Goal: Navigation & Orientation: Find specific page/section

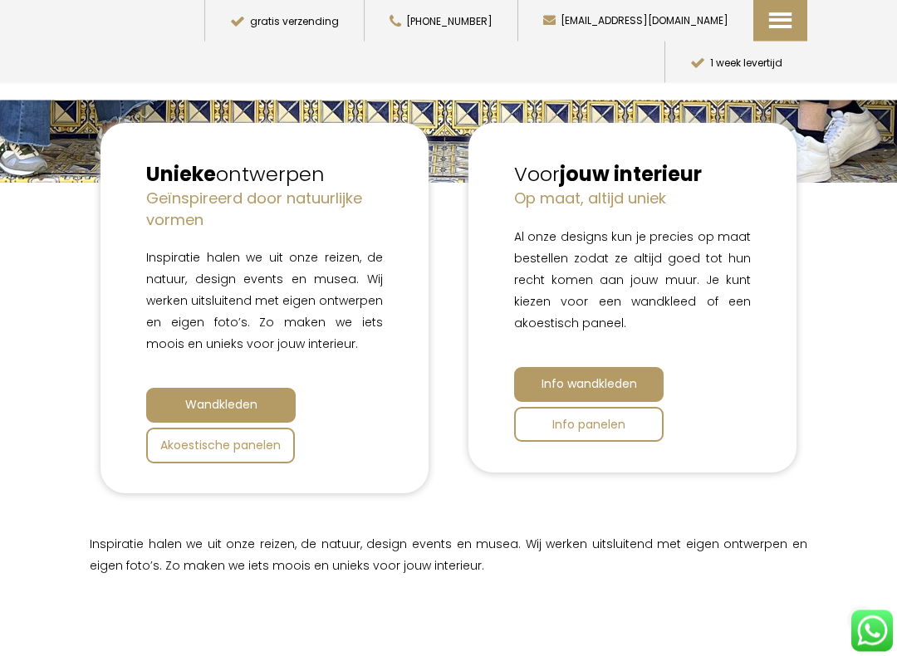
scroll to position [458, 0]
click at [632, 380] on span "Info wandkleden" at bounding box center [589, 383] width 96 height 17
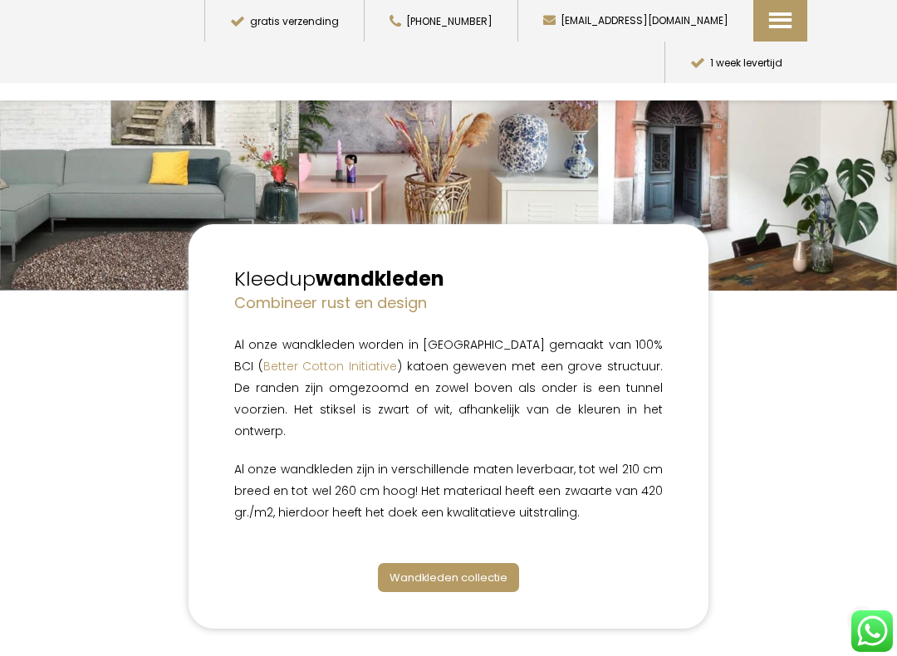
scroll to position [136, 0]
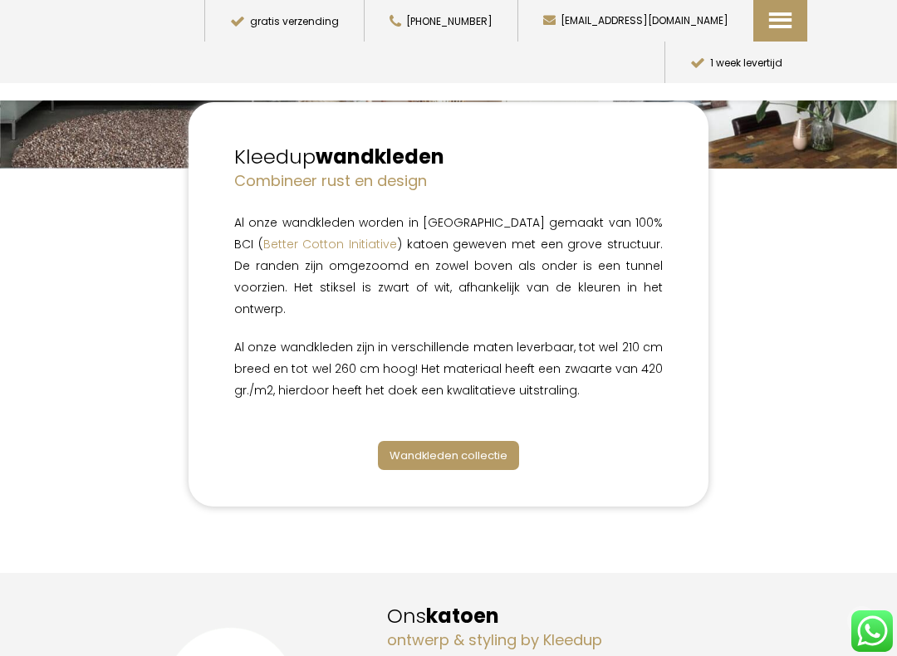
click at [484, 443] on link "Wandkleden collectie" at bounding box center [448, 455] width 141 height 29
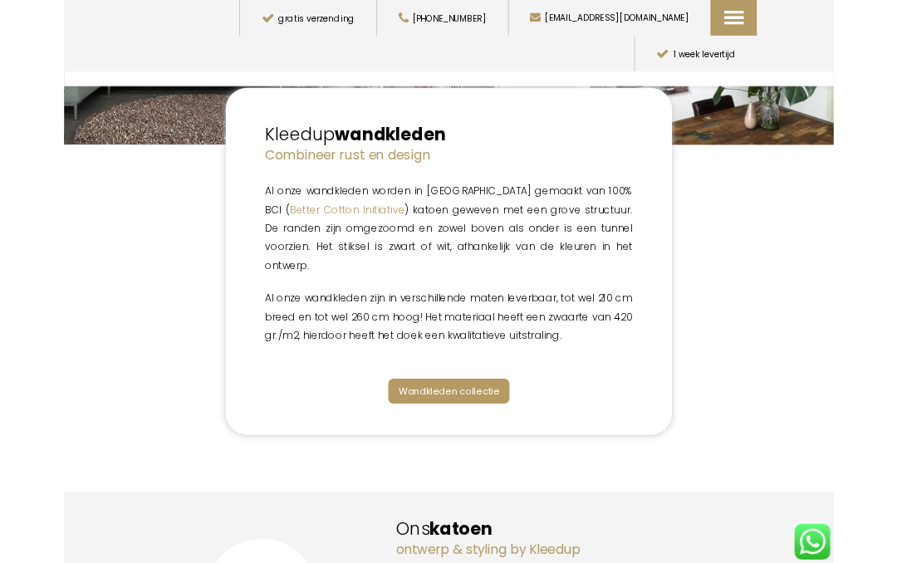
scroll to position [303, 0]
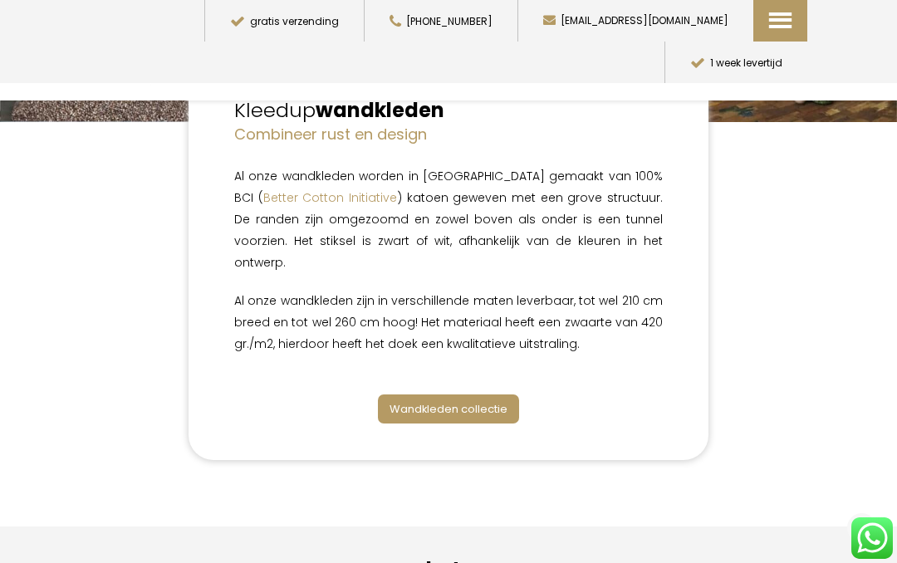
click at [483, 401] on span "Wandkleden collectie" at bounding box center [448, 409] width 118 height 16
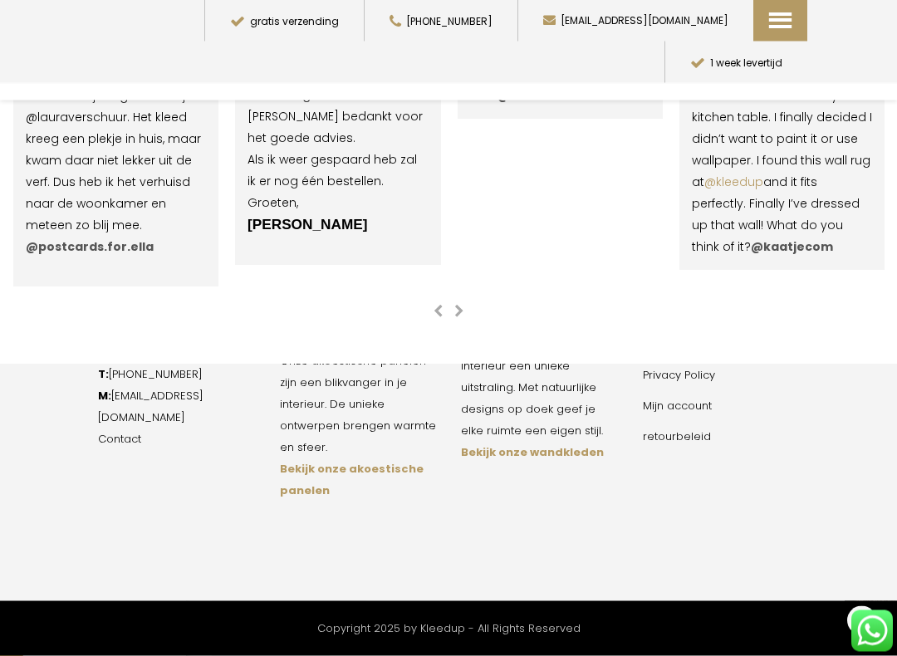
scroll to position [2995, 0]
click at [317, 312] on div "Akoestische Wandpanelen" at bounding box center [358, 312] width 157 height 32
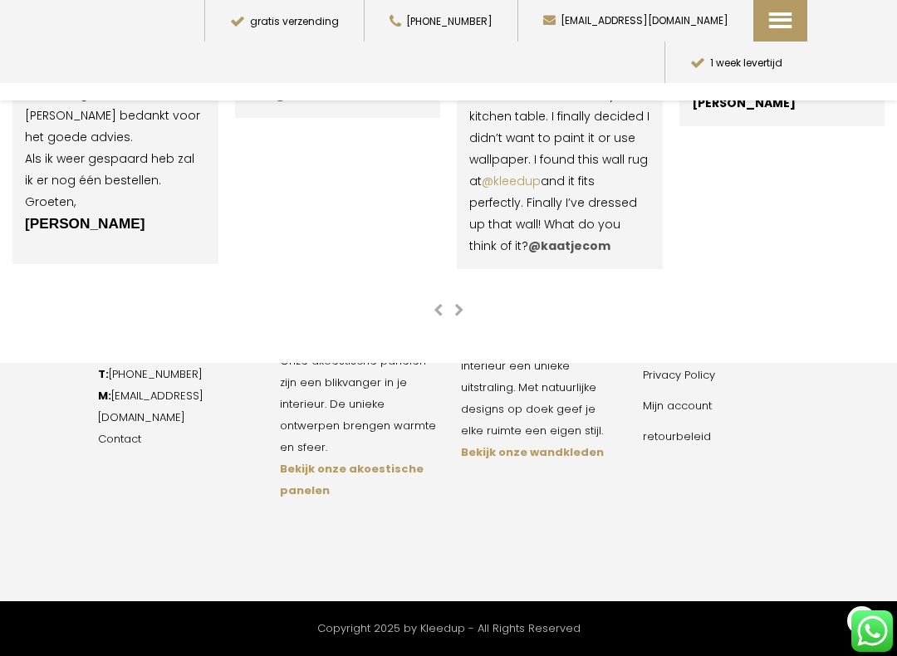
click at [306, 473] on strong "Bekijk onze akoestische panelen" at bounding box center [352, 479] width 144 height 37
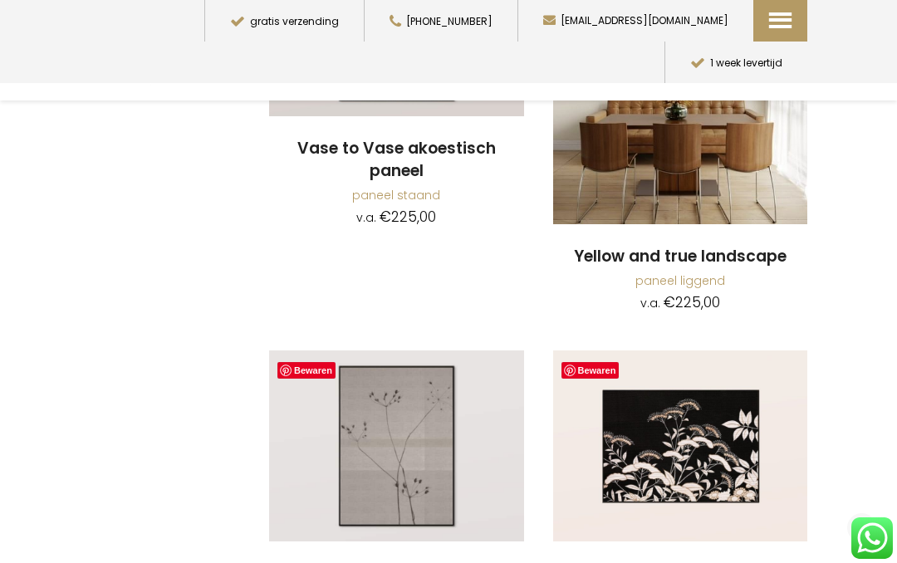
scroll to position [4089, 0]
